Goal: Contribute content

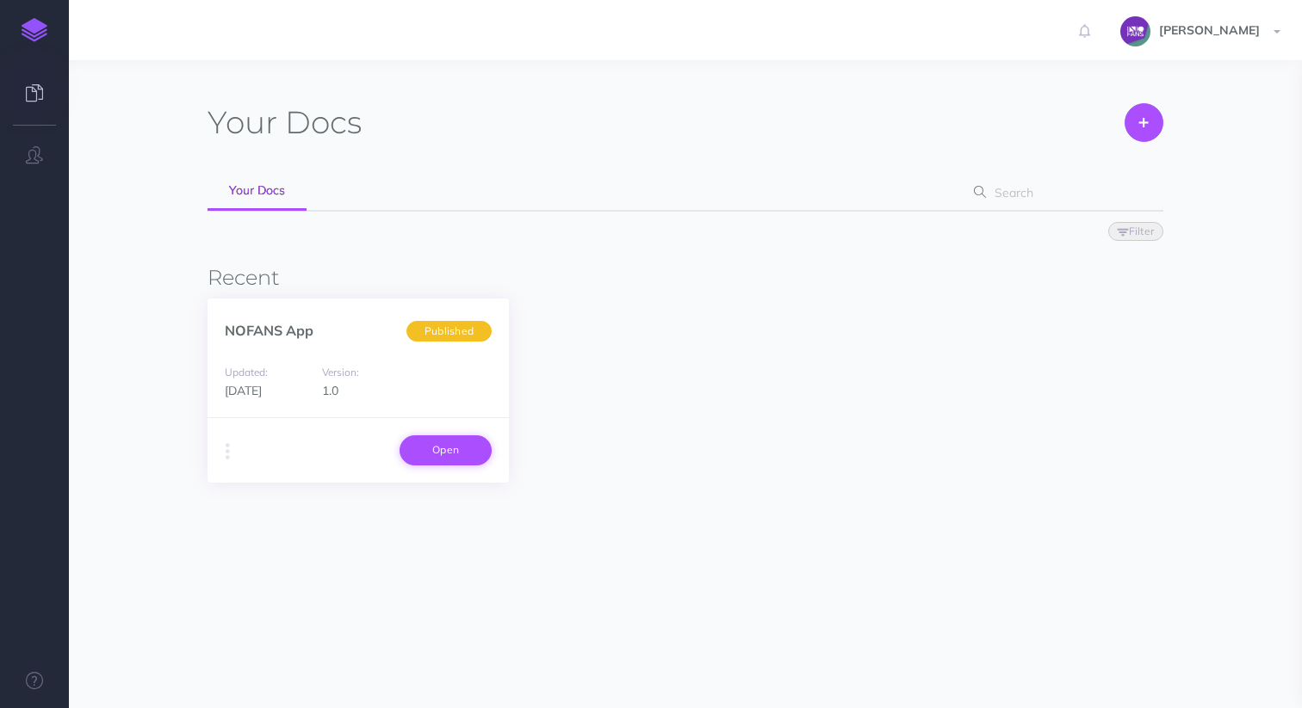
click at [444, 461] on link "Open" at bounding box center [445, 450] width 92 height 29
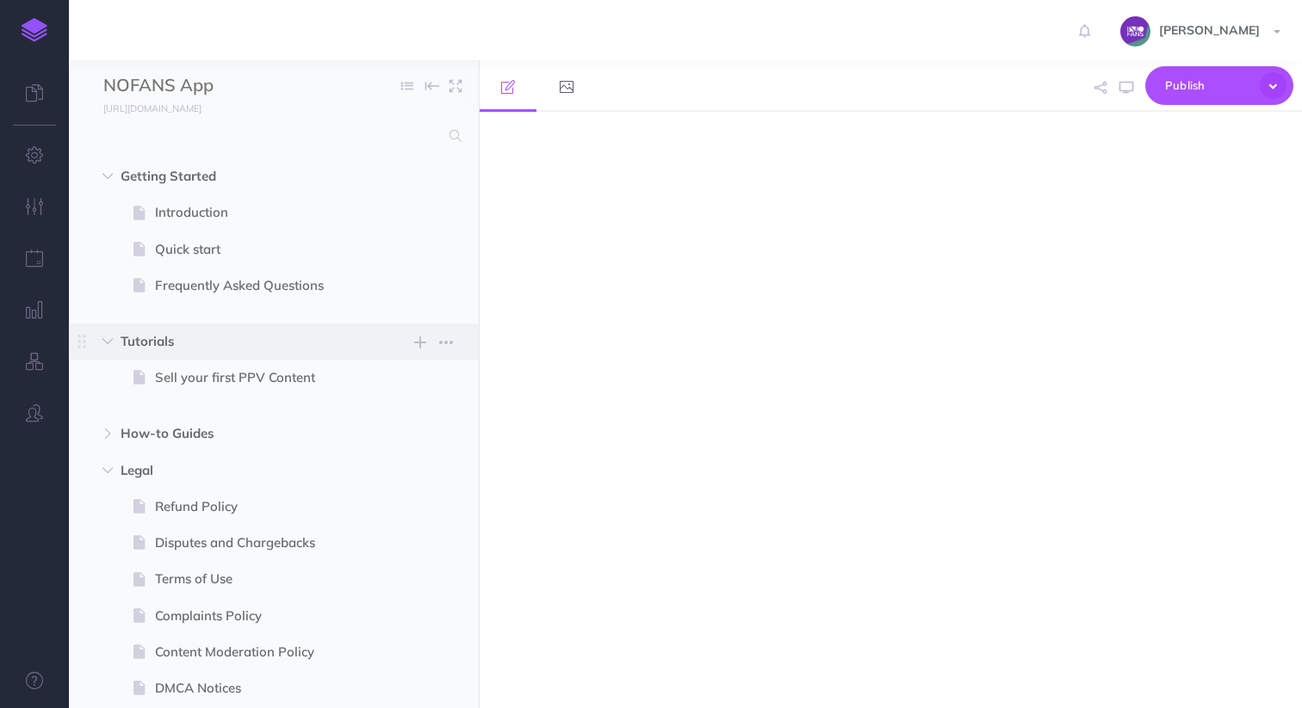
select select "null"
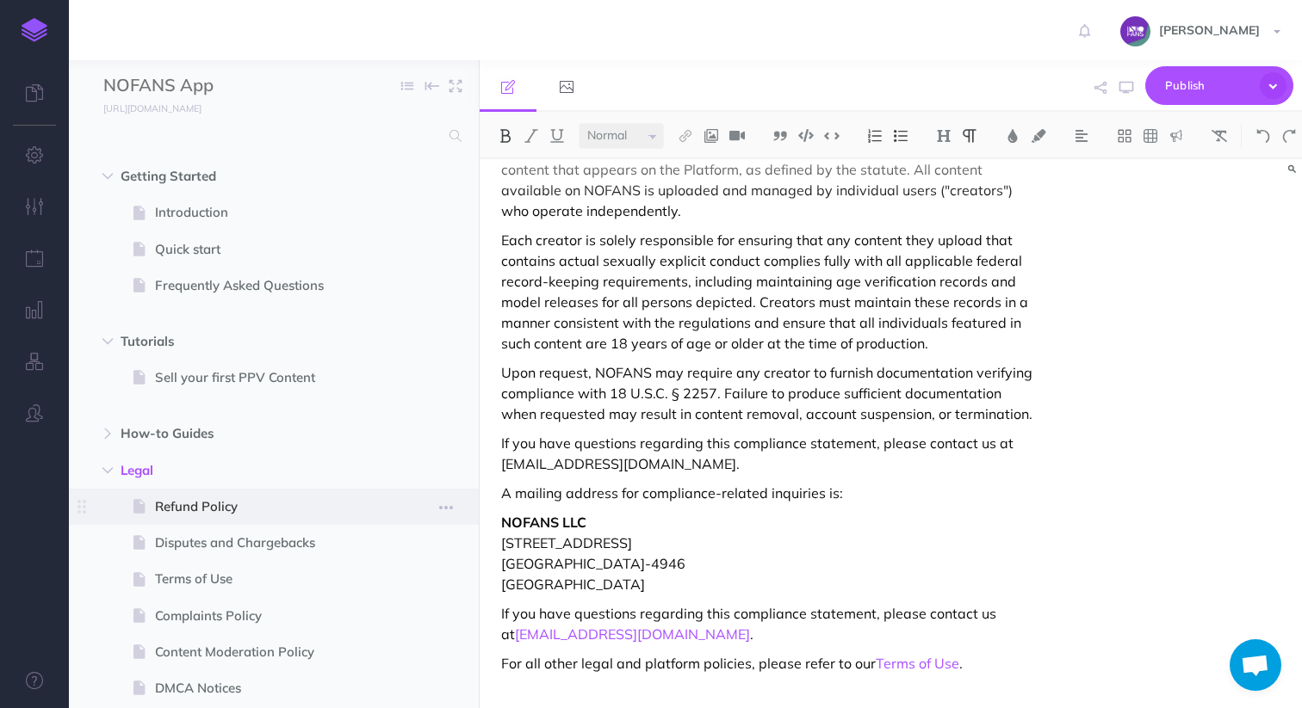
scroll to position [208, 0]
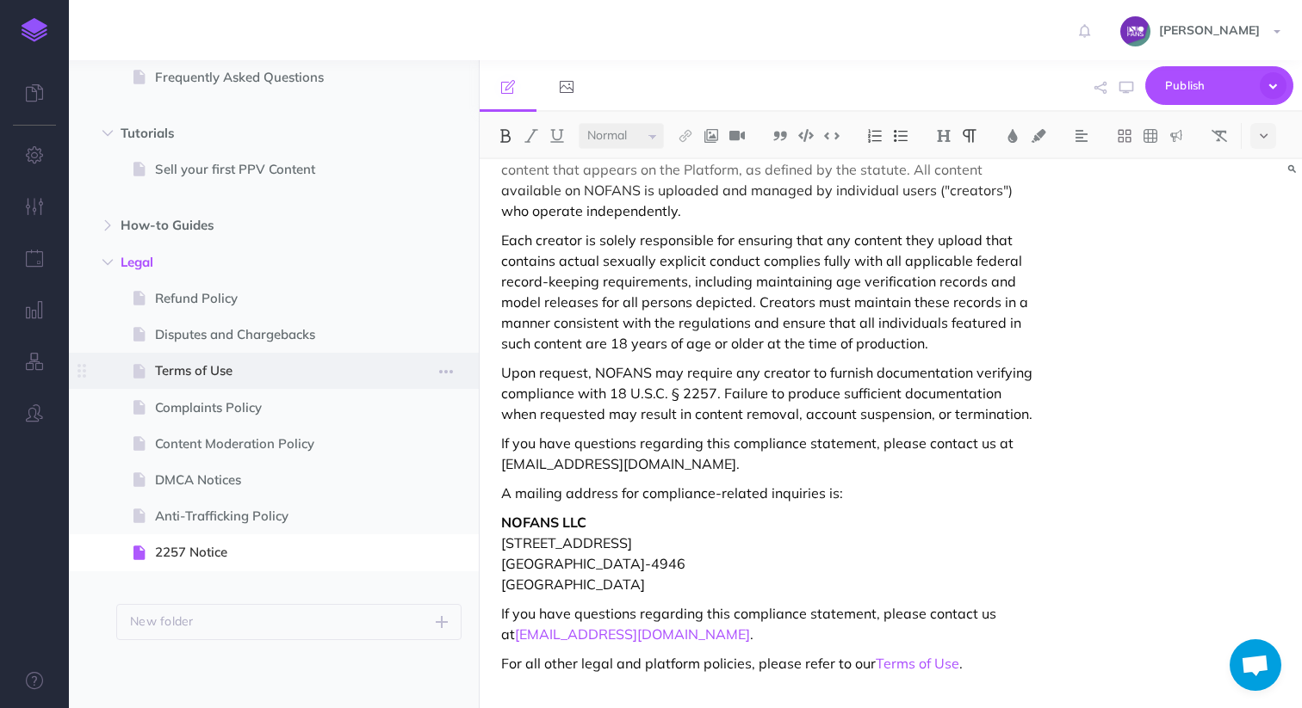
click at [190, 381] on span at bounding box center [274, 371] width 410 height 36
select select "null"
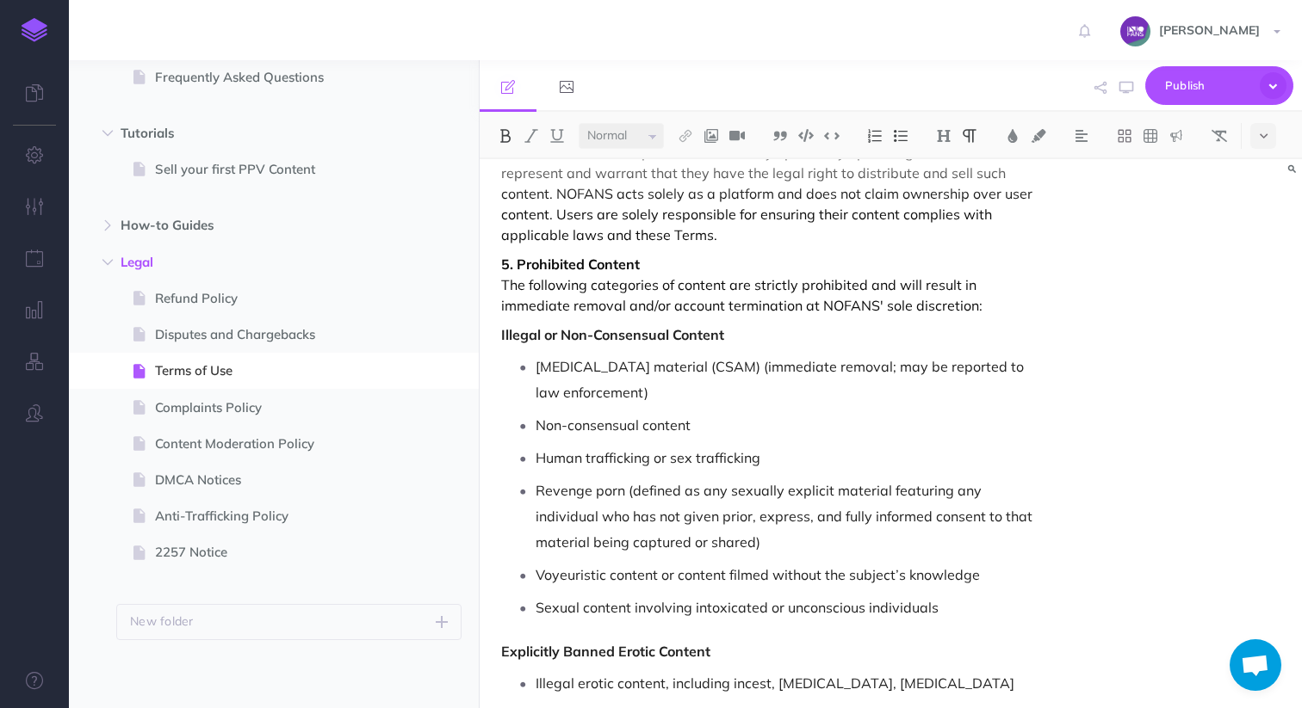
scroll to position [746, 0]
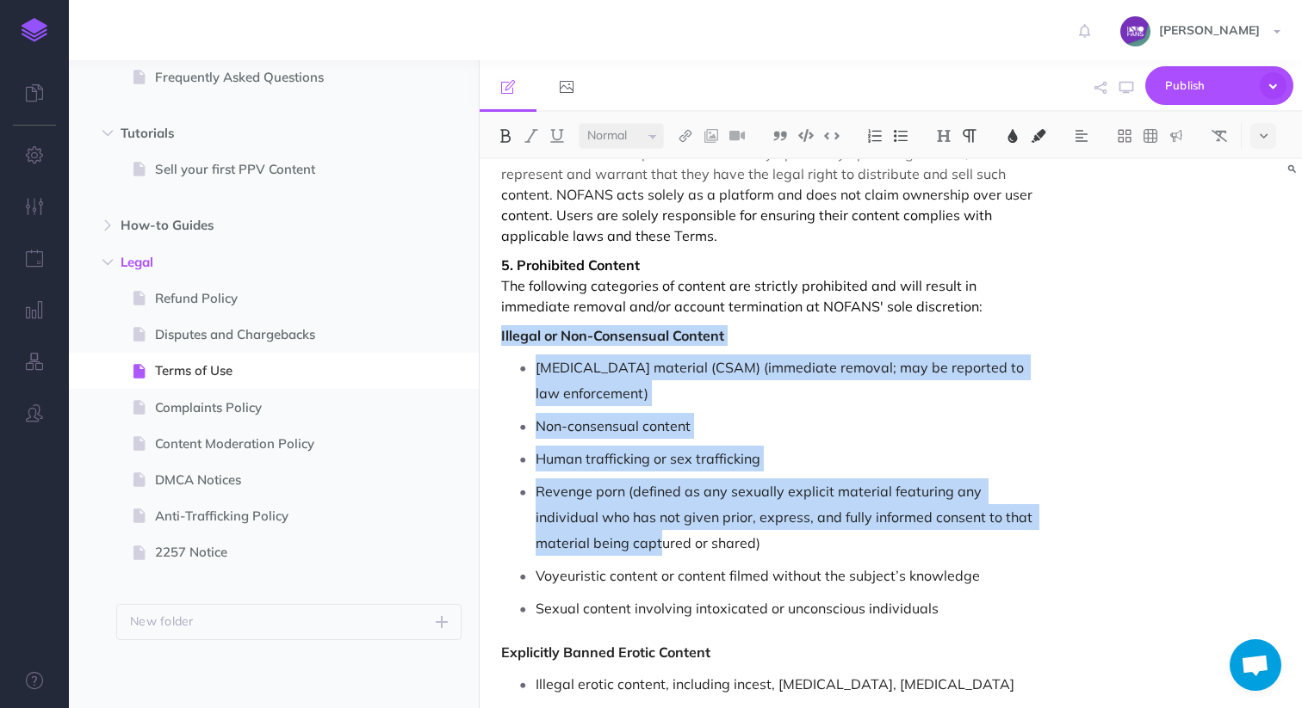
drag, startPoint x: 497, startPoint y: 226, endPoint x: 659, endPoint y: 438, distance: 267.0
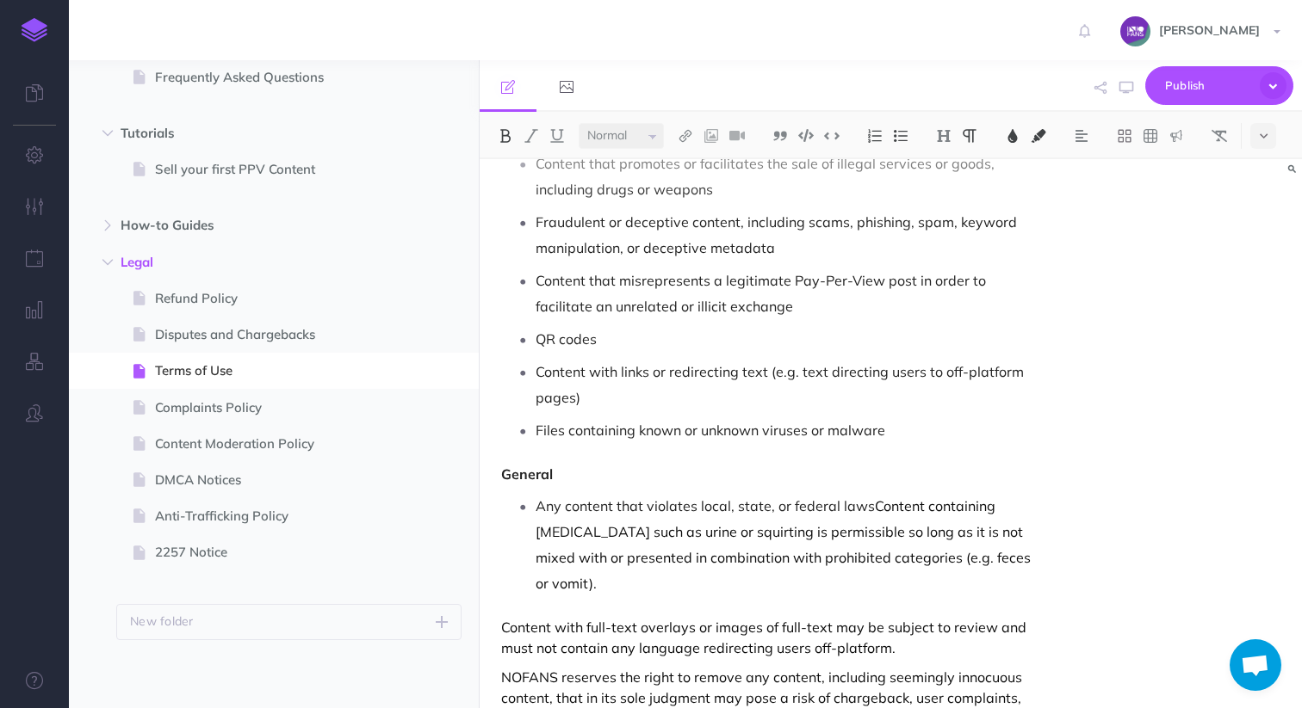
scroll to position [2129, 0]
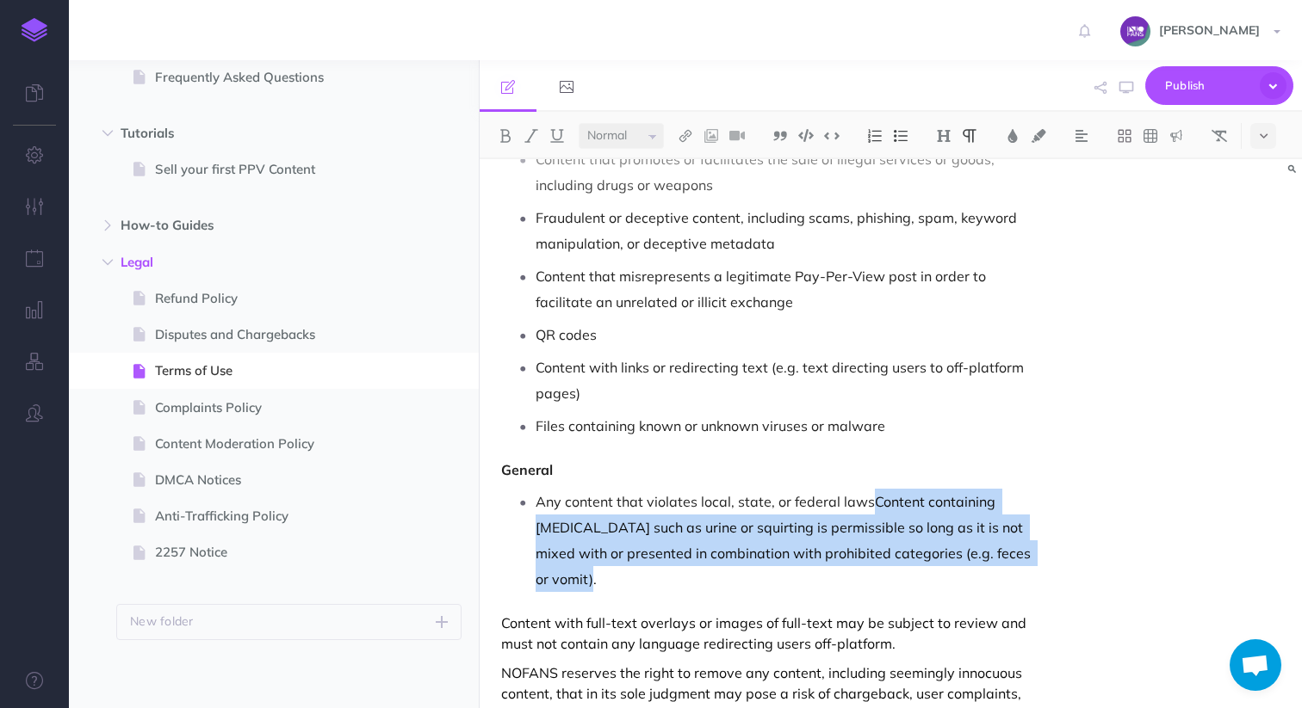
drag, startPoint x: 868, startPoint y: 396, endPoint x: 1011, endPoint y: 460, distance: 156.5
click at [1012, 489] on p "Any content that violates local, state, or federal laws Content containing bodi…" at bounding box center [784, 540] width 498 height 103
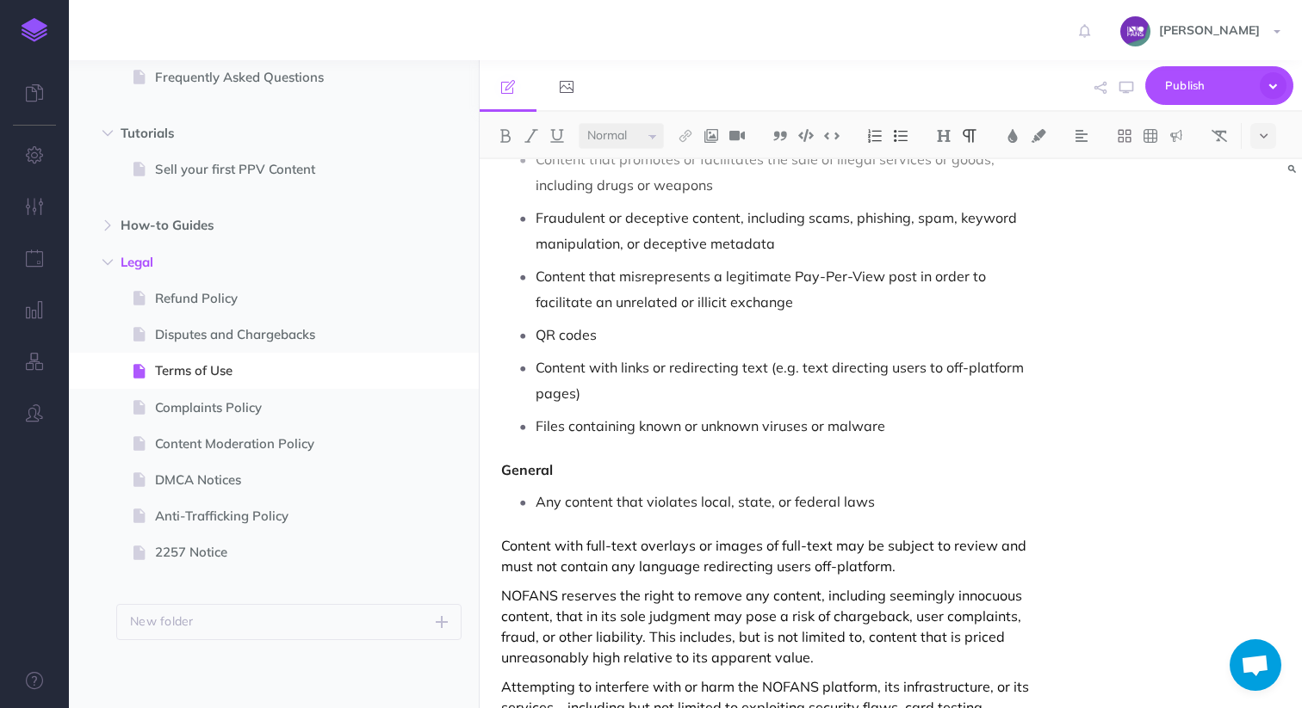
click at [823, 416] on div "NOFANS Terms of Use Effective Date: 2025-07-06 1. Acceptance of Terms By access…" at bounding box center [766, 116] width 575 height 4173
click at [819, 493] on span "Any content that violates local, state, or federal laws" at bounding box center [704, 501] width 339 height 17
click at [889, 489] on p "Any content that violates local, state, or federal laws" at bounding box center [784, 502] width 498 height 26
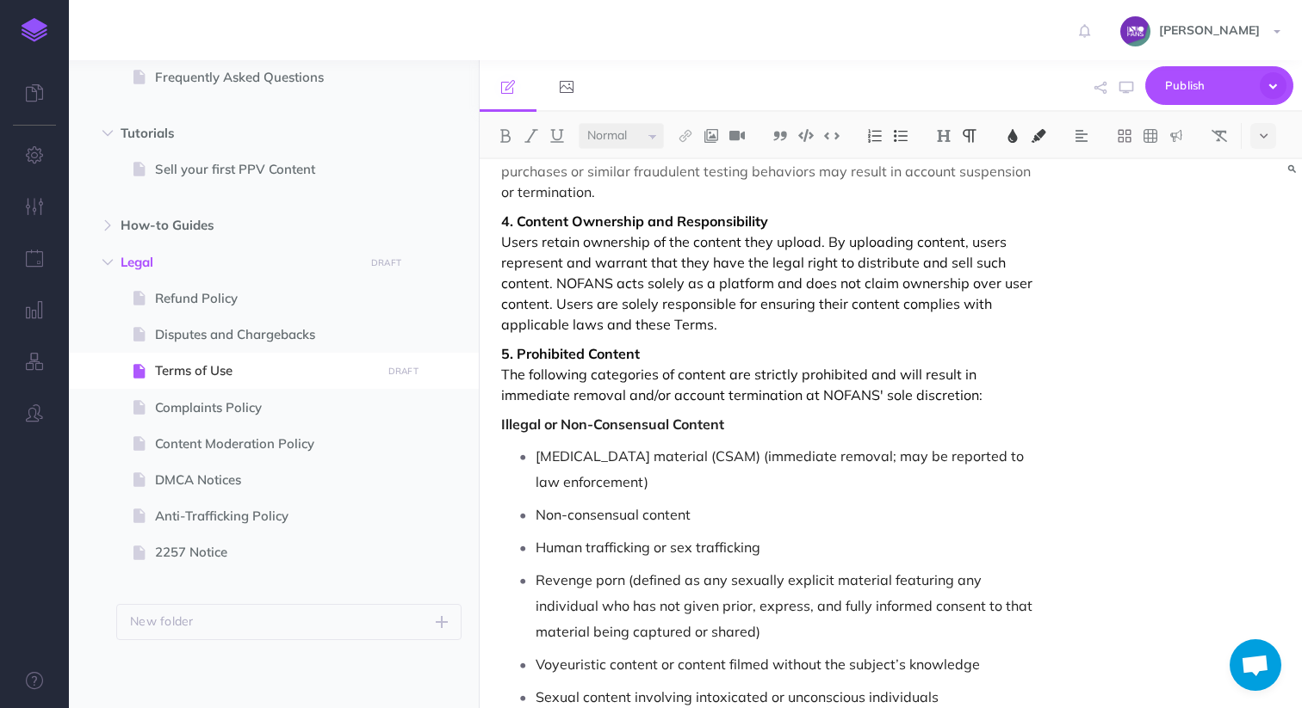
scroll to position [648, 0]
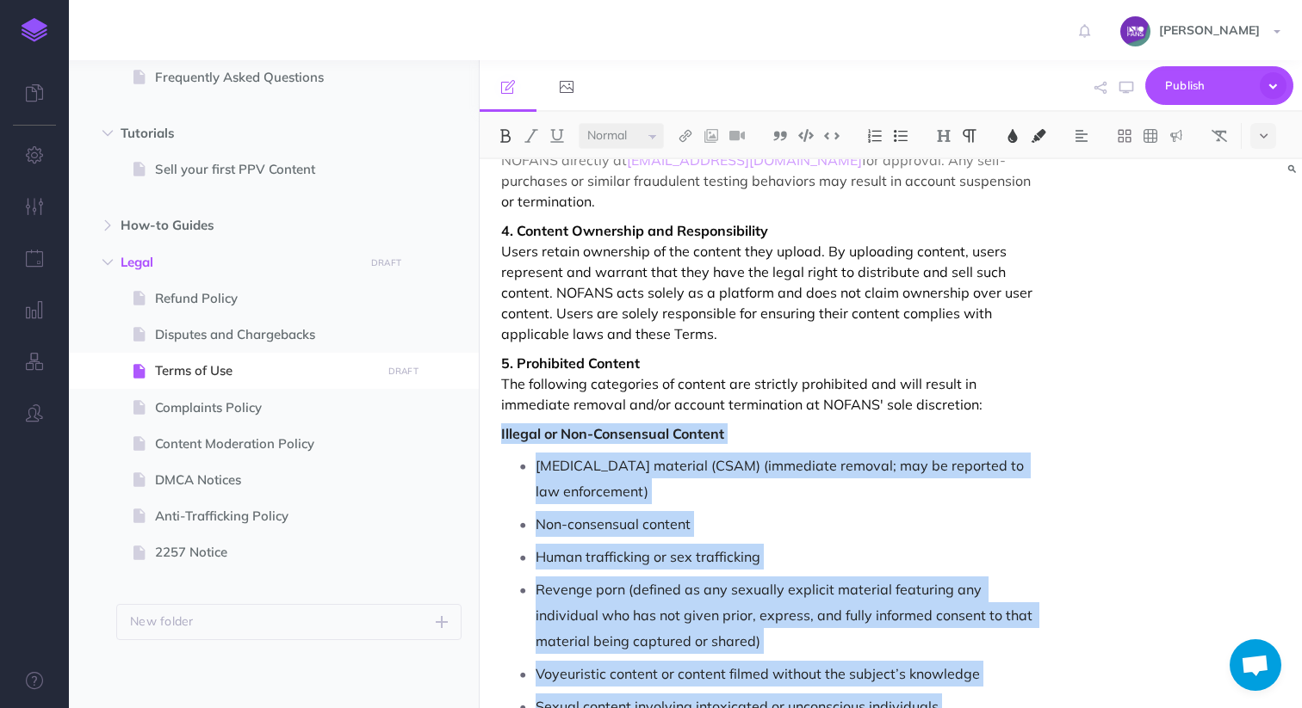
click at [502, 425] on span "Illegal or Non-Consensual Content" at bounding box center [612, 433] width 223 height 17
click at [1227, 135] on img at bounding box center [1218, 136] width 15 height 14
click at [803, 453] on ul "Child sexual abuse material (CSAM) (immediate removal; may be reported to law e…" at bounding box center [771, 586] width 523 height 267
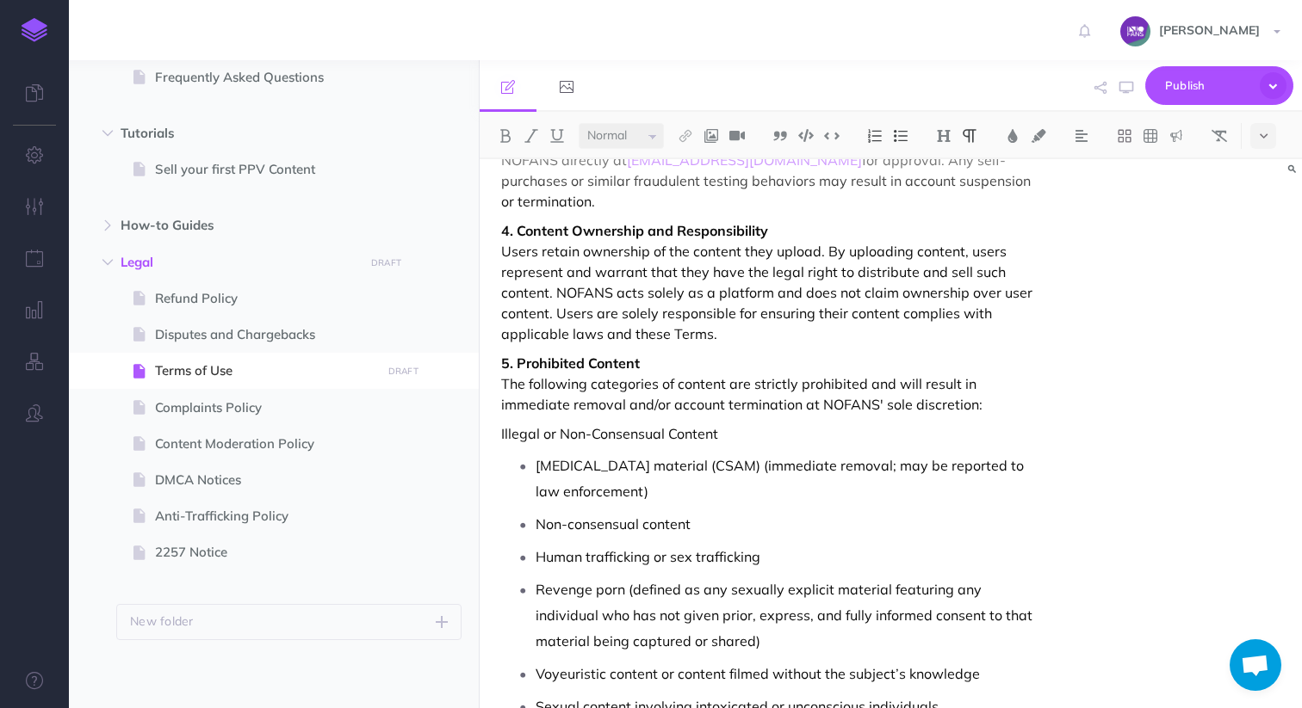
click at [758, 353] on p "5. Prohibited Content The following categories of content are strictly prohibit…" at bounding box center [767, 384] width 532 height 62
click at [758, 424] on p "Illegal or Non-Consensual Content" at bounding box center [767, 434] width 532 height 21
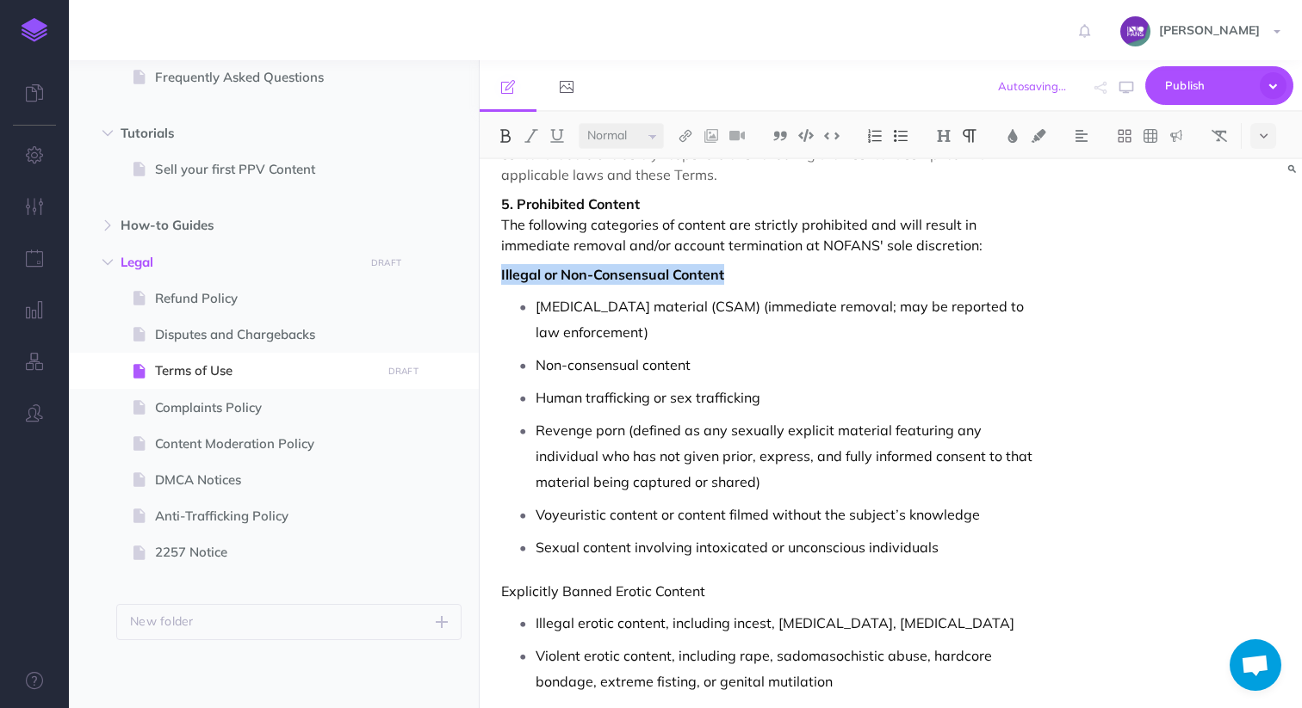
scroll to position [824, 0]
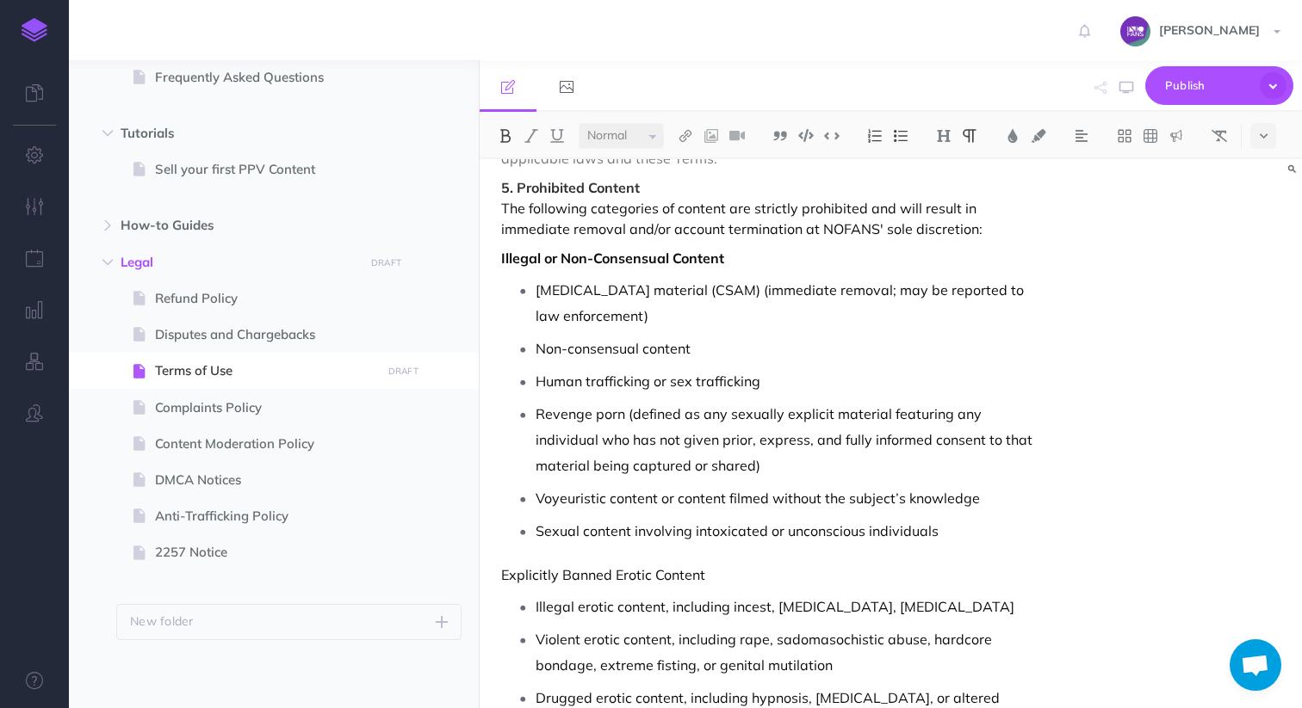
click at [744, 565] on p "Explicitly Banned Erotic Content" at bounding box center [767, 575] width 532 height 21
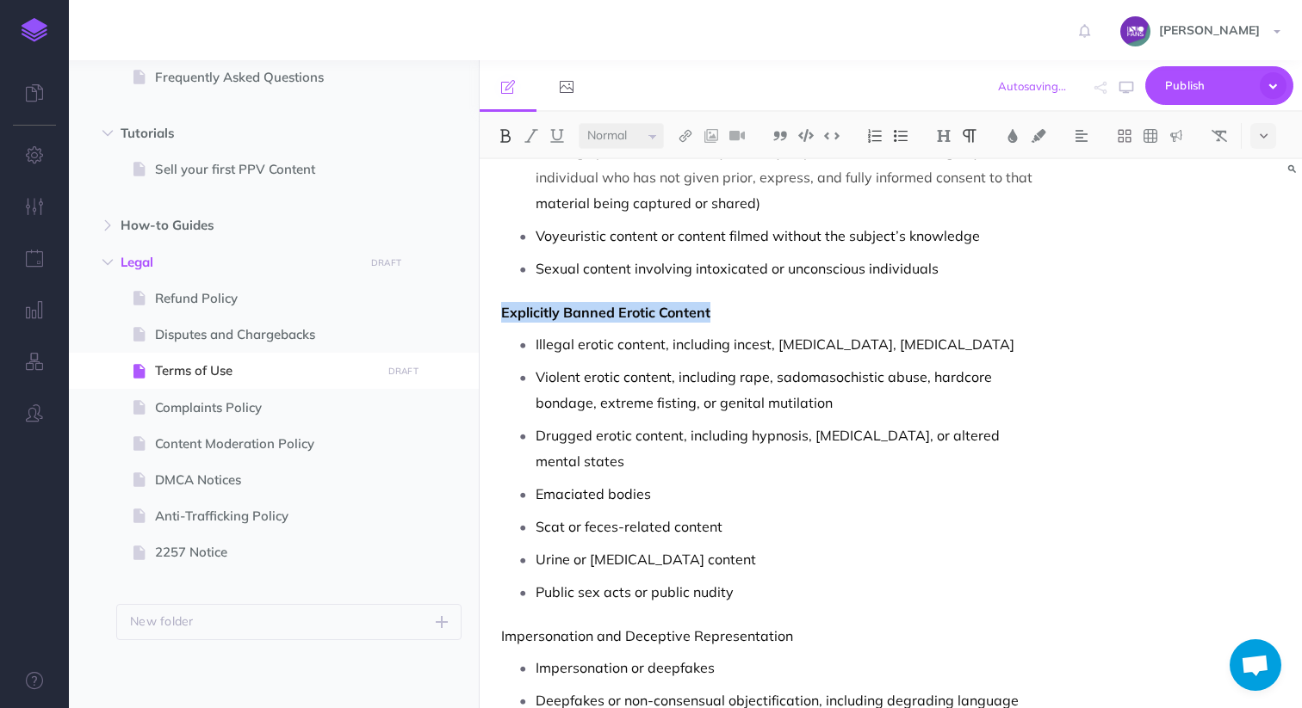
scroll to position [1110, 0]
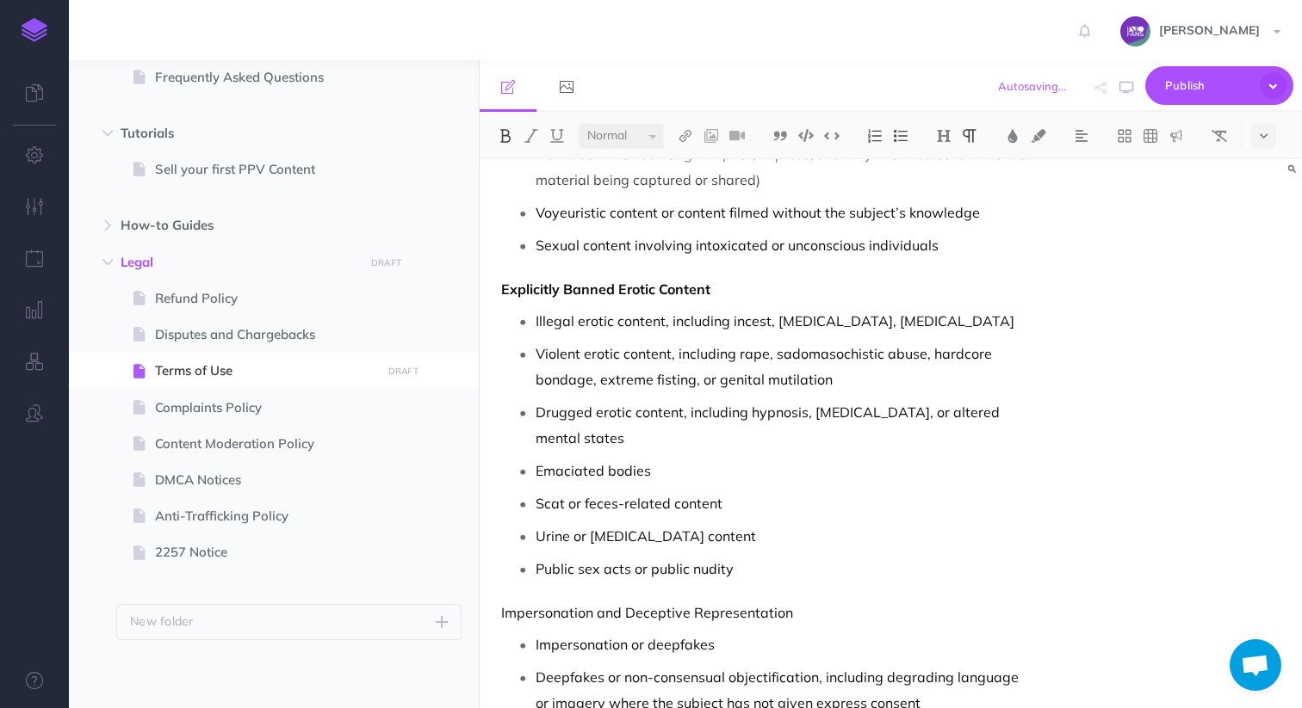
click at [797, 603] on p "Impersonation and Deceptive Representation" at bounding box center [767, 613] width 532 height 21
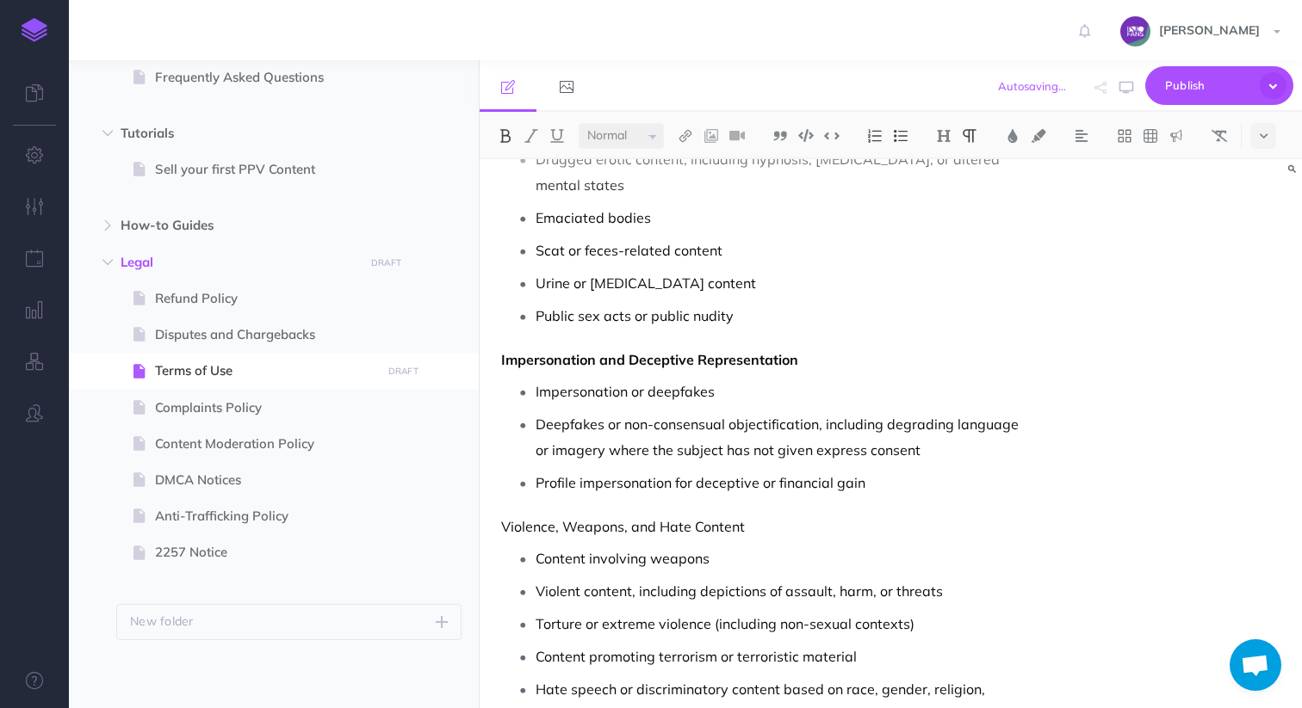
scroll to position [1402, 0]
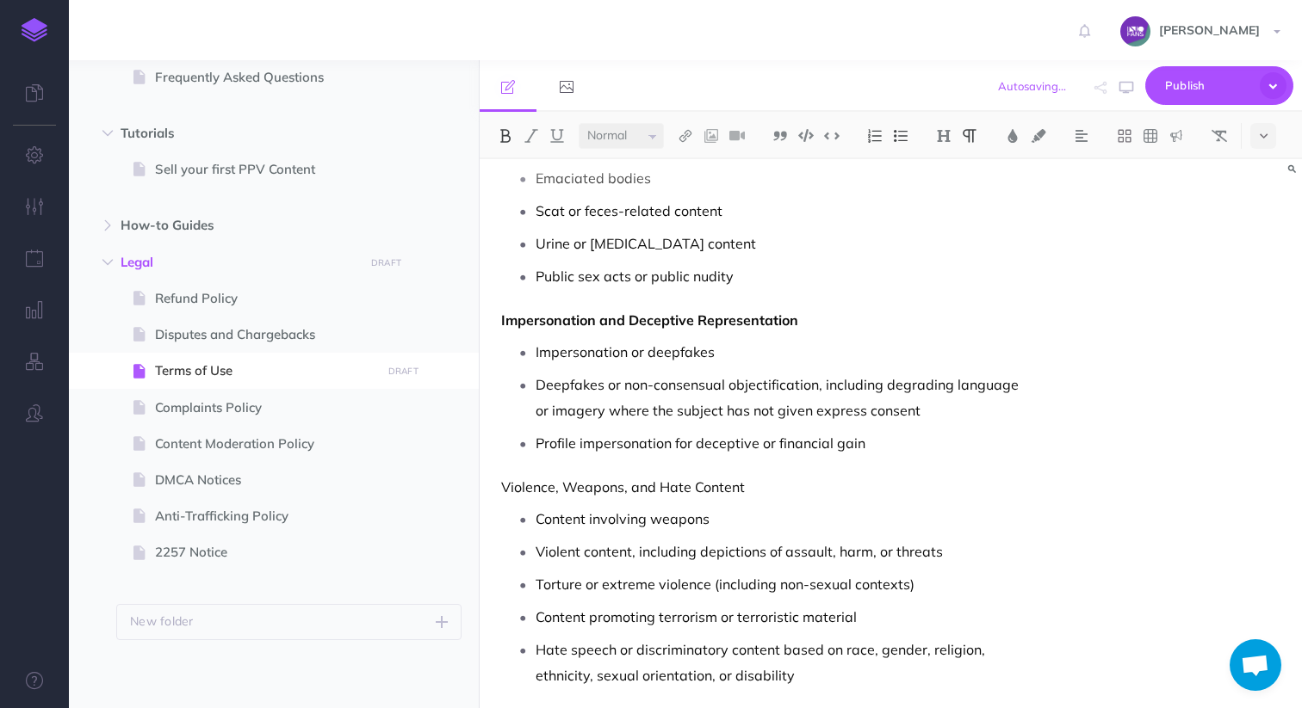
click at [764, 477] on p "Violence, Weapons, and Hate Content" at bounding box center [767, 487] width 532 height 21
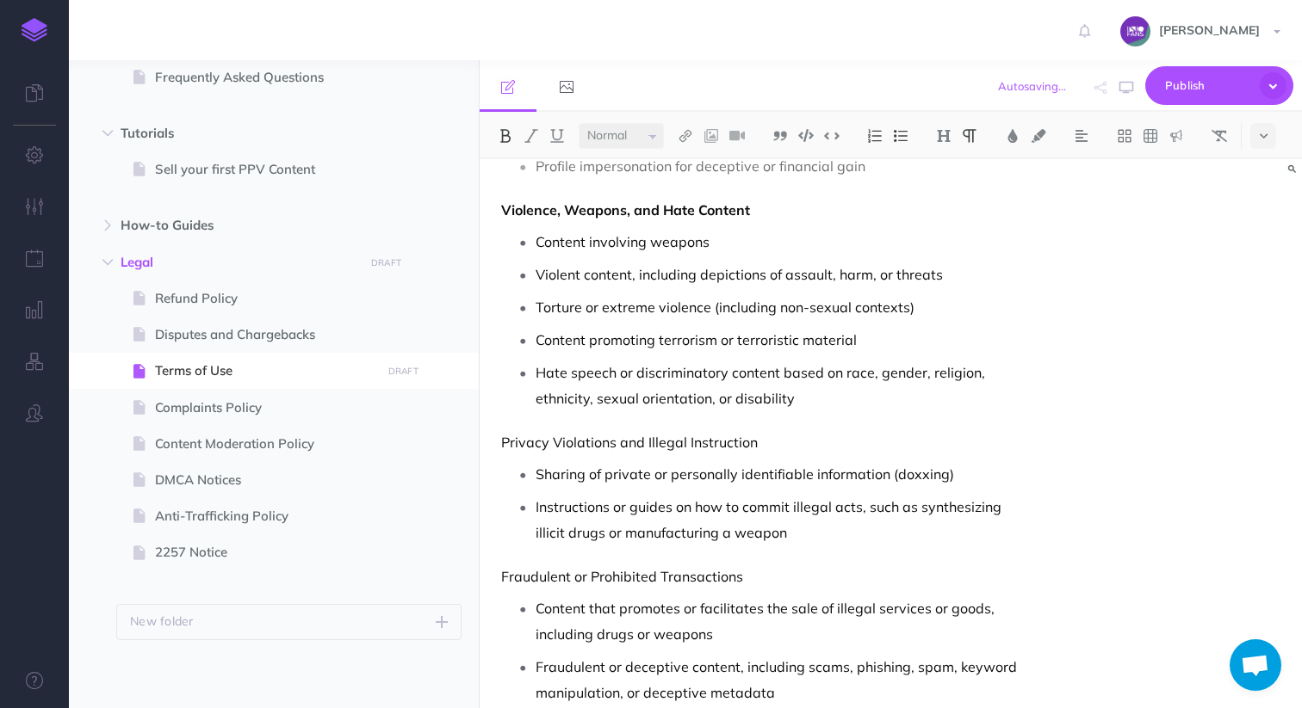
scroll to position [1732, 0]
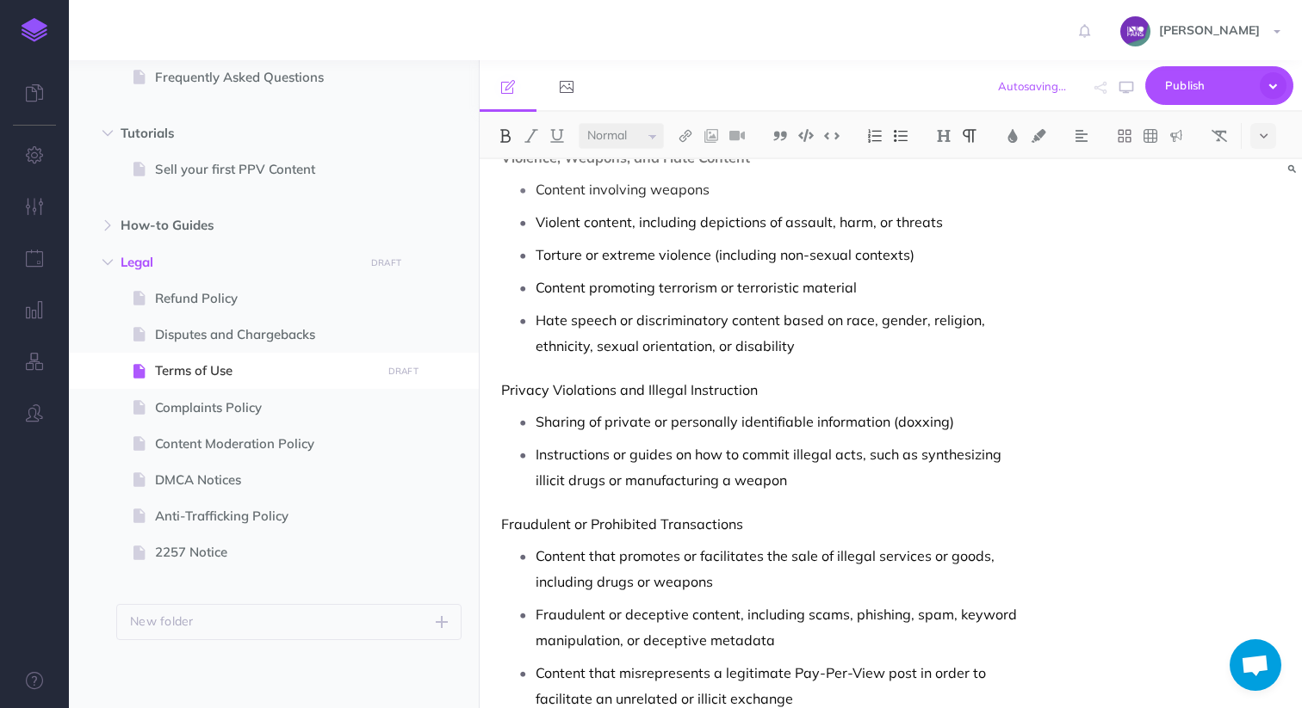
click at [790, 380] on p "Privacy Violations and Illegal Instruction" at bounding box center [767, 390] width 532 height 21
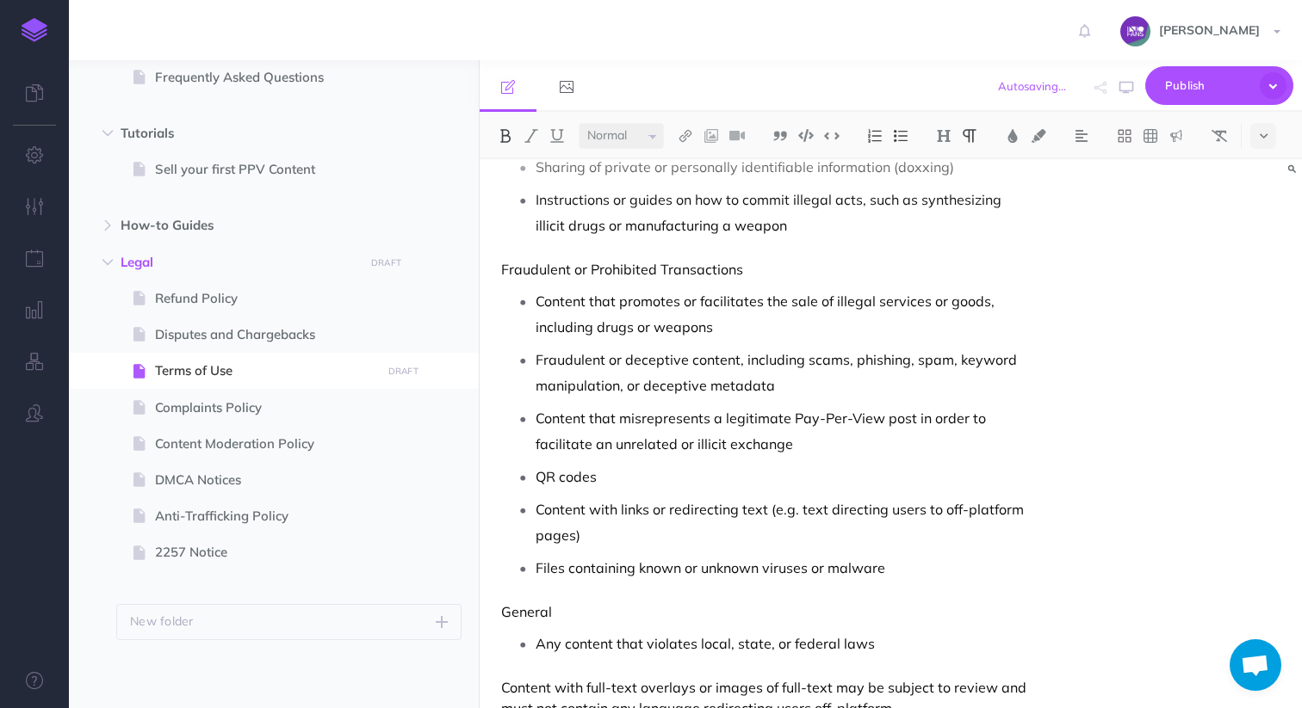
click at [751, 259] on p "Fraudulent or Prohibited Transactions" at bounding box center [767, 269] width 532 height 21
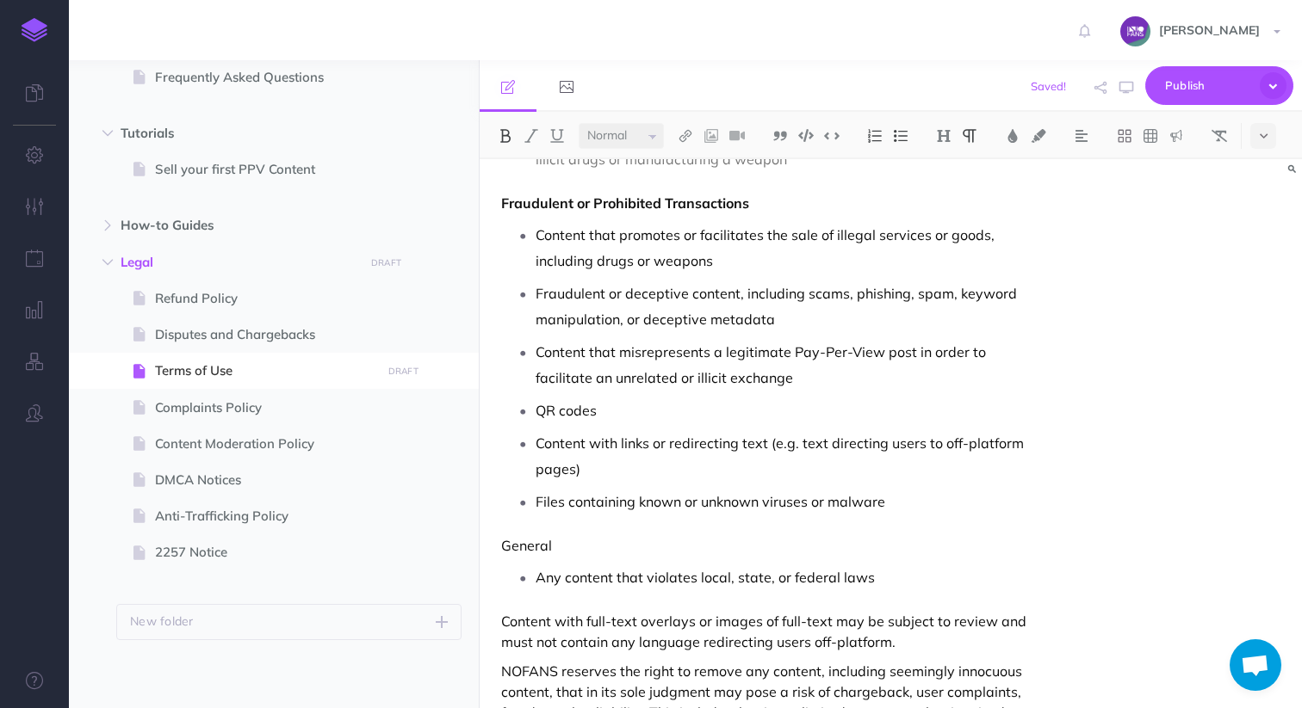
scroll to position [2092, 0]
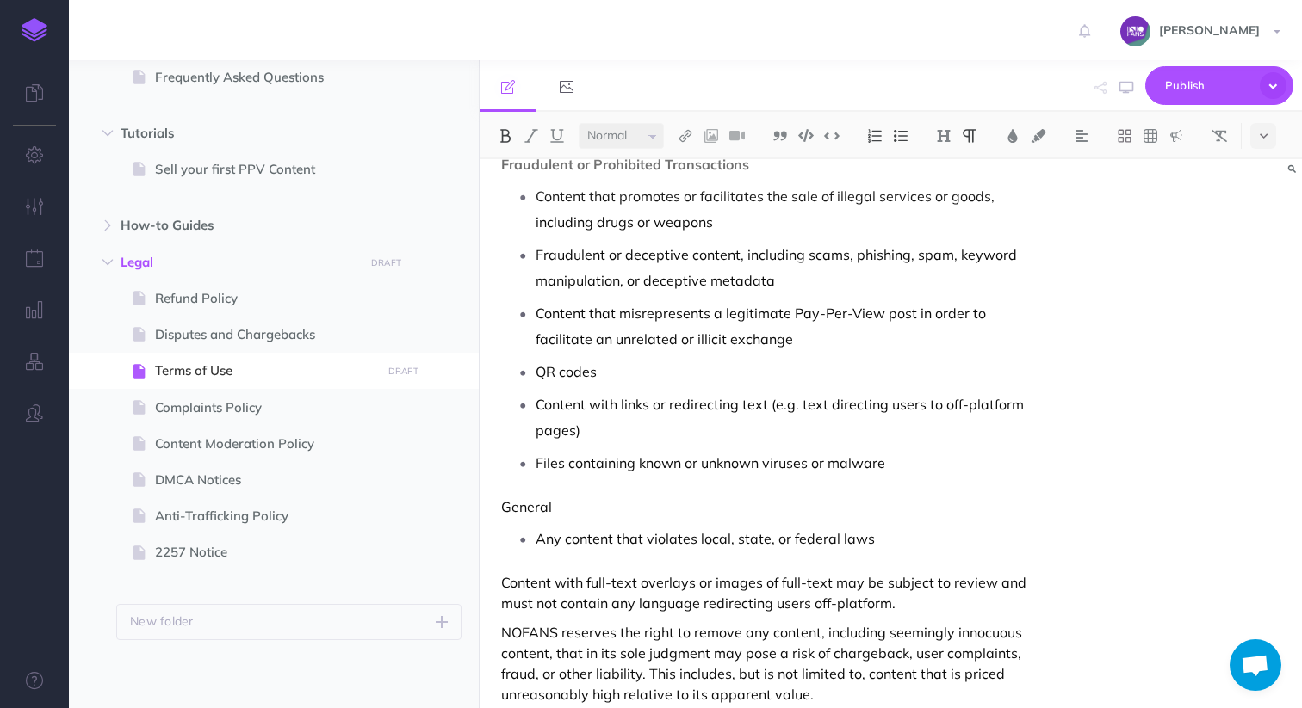
click at [650, 497] on p "General" at bounding box center [767, 507] width 532 height 21
click at [804, 526] on p "Any content that violates local, state, or federal laws" at bounding box center [784, 539] width 498 height 26
click at [895, 526] on p "Any content that violates local, state, or federal laws" at bounding box center [784, 539] width 498 height 26
click at [615, 497] on p "General" at bounding box center [767, 507] width 532 height 21
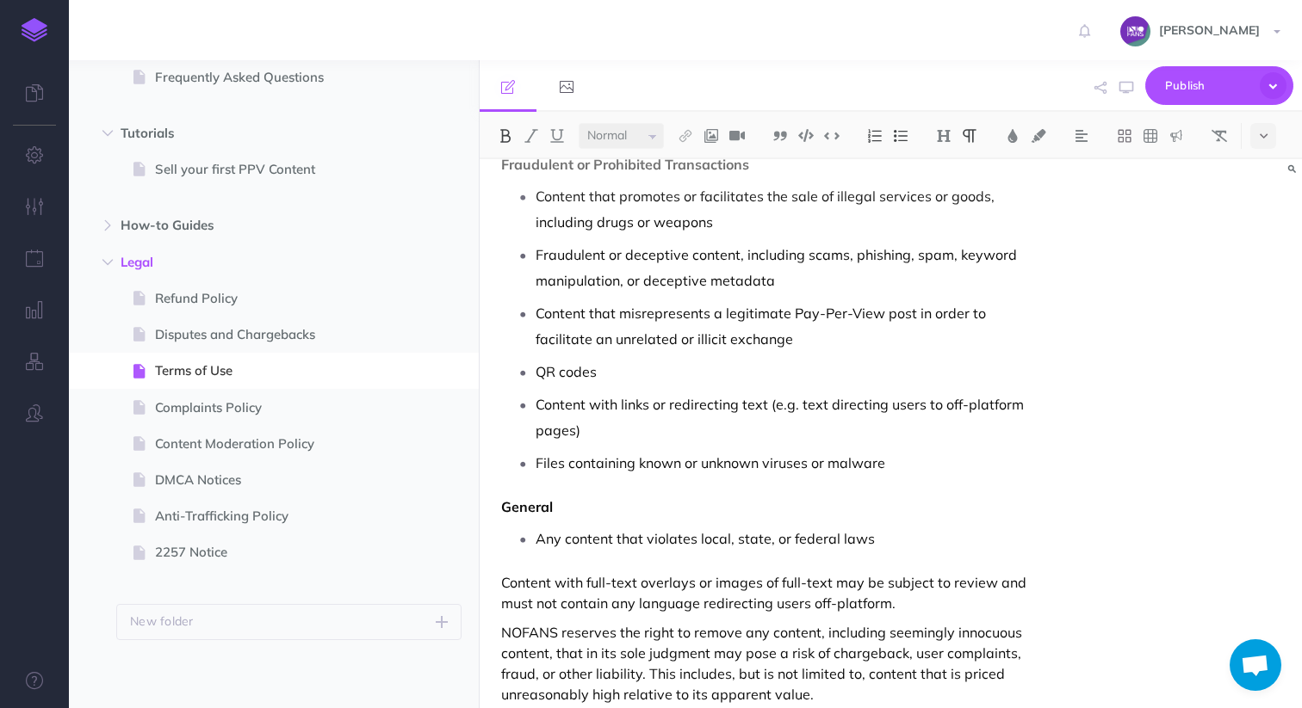
click at [608, 417] on div "NOFANS Terms of Use Effective Date: 2025-07-06 1. Acceptance of Terms By access…" at bounding box center [766, 153] width 575 height 4173
click at [1212, 90] on span "Publish" at bounding box center [1208, 85] width 86 height 27
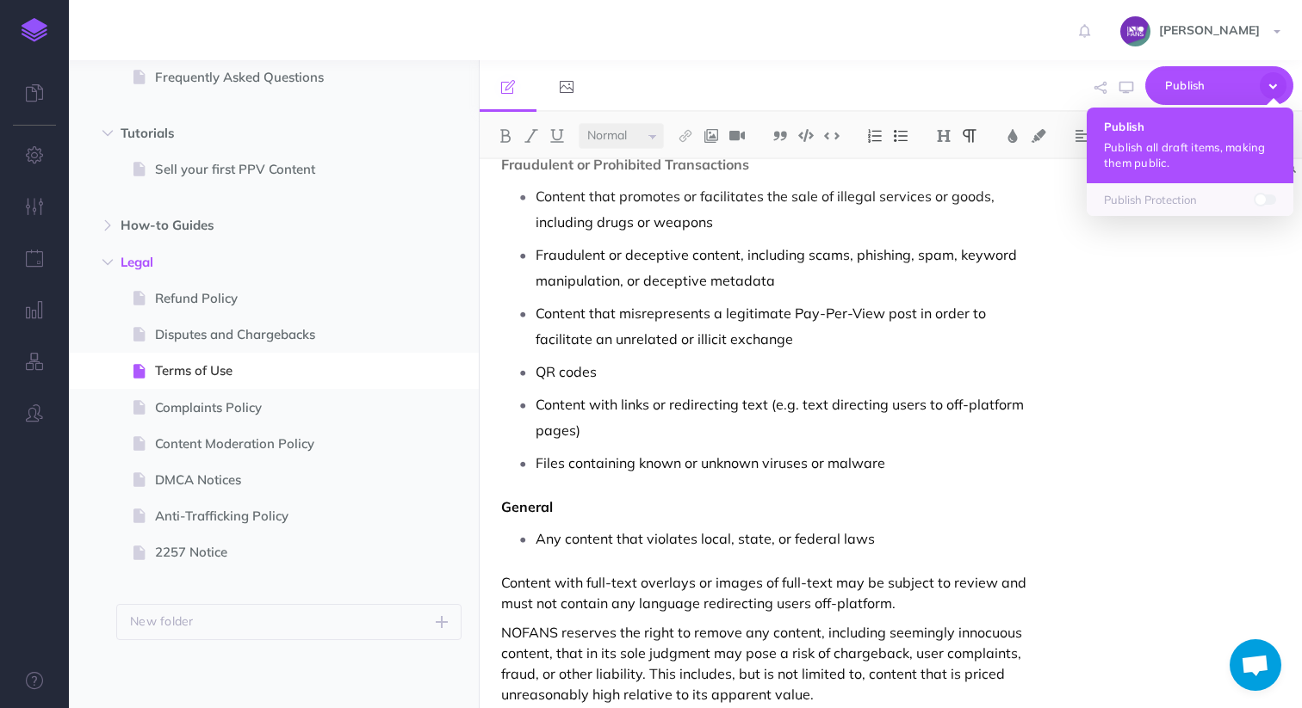
click at [1165, 140] on p "Publish all draft items, making them public." at bounding box center [1190, 154] width 172 height 31
